Goal: Task Accomplishment & Management: Manage account settings

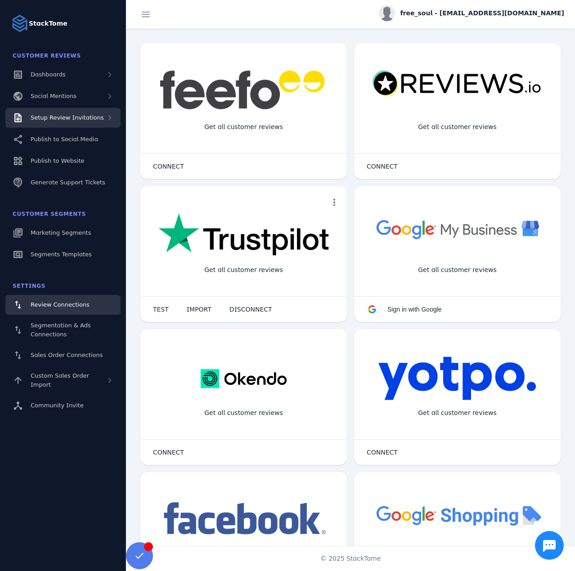
click at [45, 116] on span "Setup Review Invitations" at bounding box center [67, 117] width 73 height 7
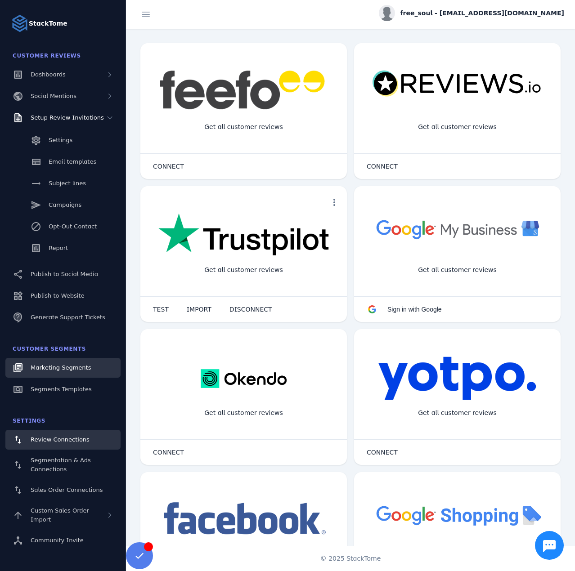
click at [66, 359] on link "Marketing Segments" at bounding box center [62, 368] width 115 height 20
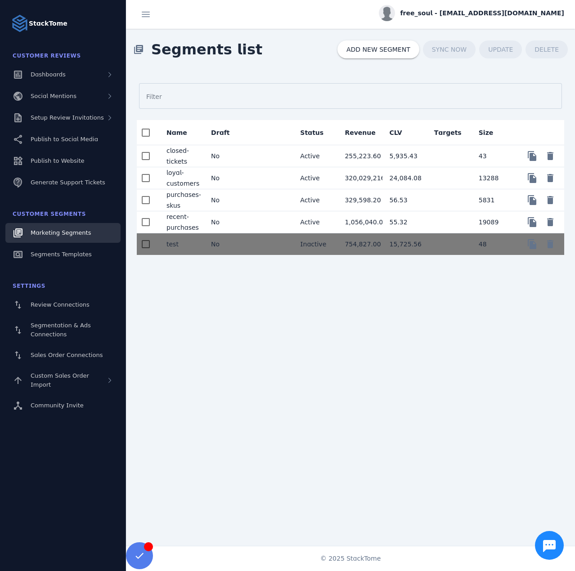
click at [241, 157] on mat-cell "No" at bounding box center [226, 156] width 45 height 22
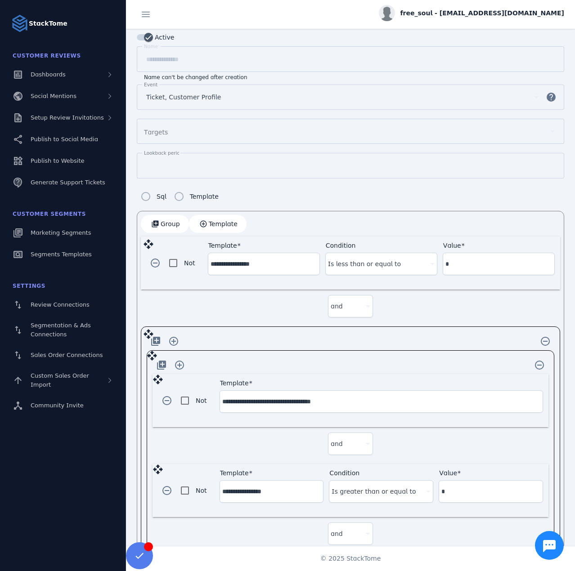
scroll to position [164, 0]
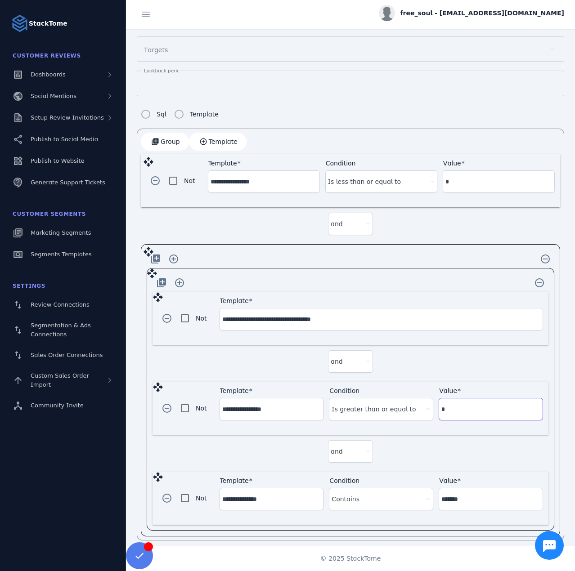
drag, startPoint x: 448, startPoint y: 405, endPoint x: 441, endPoint y: 406, distance: 7.3
click at [441, 406] on input "*" at bounding box center [490, 409] width 99 height 11
type input "*"
click at [441, 371] on div "and" at bounding box center [350, 363] width 396 height 37
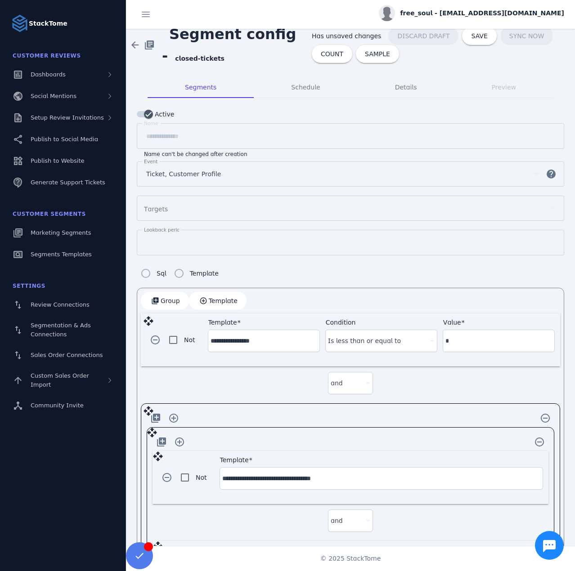
scroll to position [0, 0]
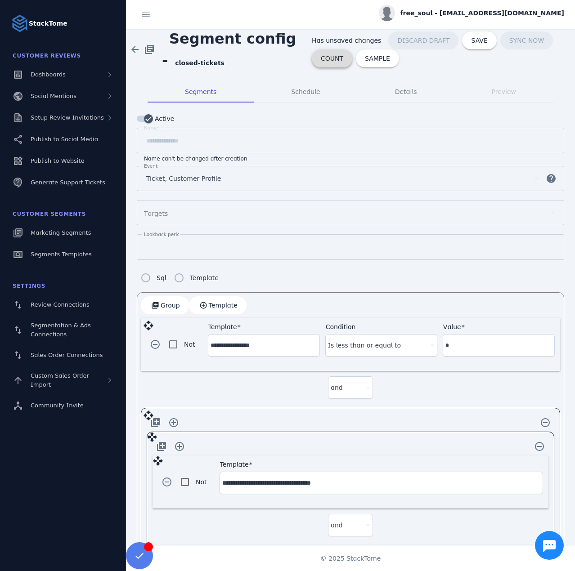
click at [323, 62] on span "COUNT" at bounding box center [332, 58] width 22 height 6
